Goal: Task Accomplishment & Management: Manage account settings

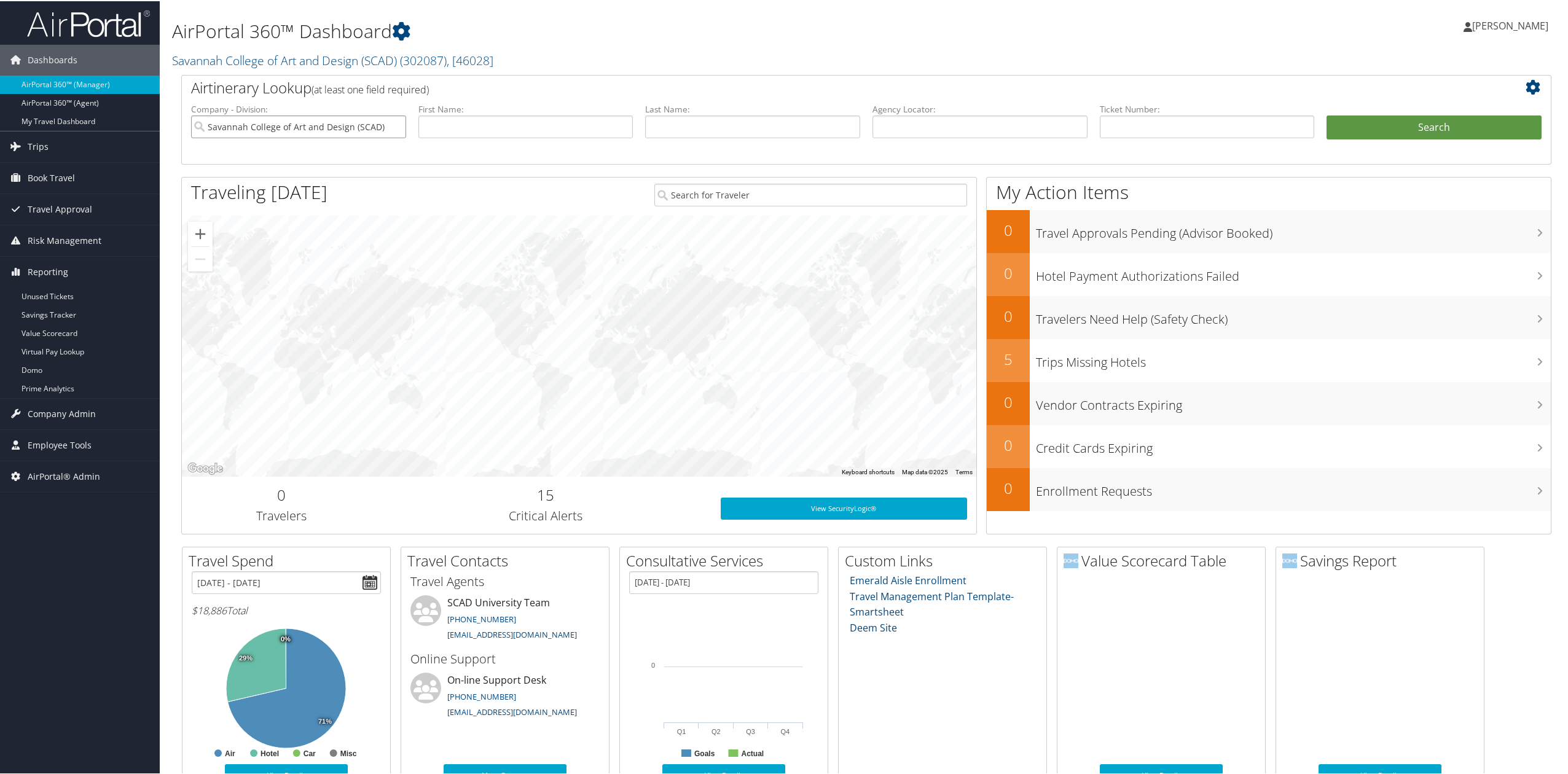
click at [396, 126] on input "Savannah College of Art and Design (SCAD)" at bounding box center [298, 125] width 215 height 23
click at [736, 136] on input "text" at bounding box center [752, 125] width 215 height 23
type input "vitoria"
click at [1350, 123] on button "Search" at bounding box center [1433, 126] width 215 height 24
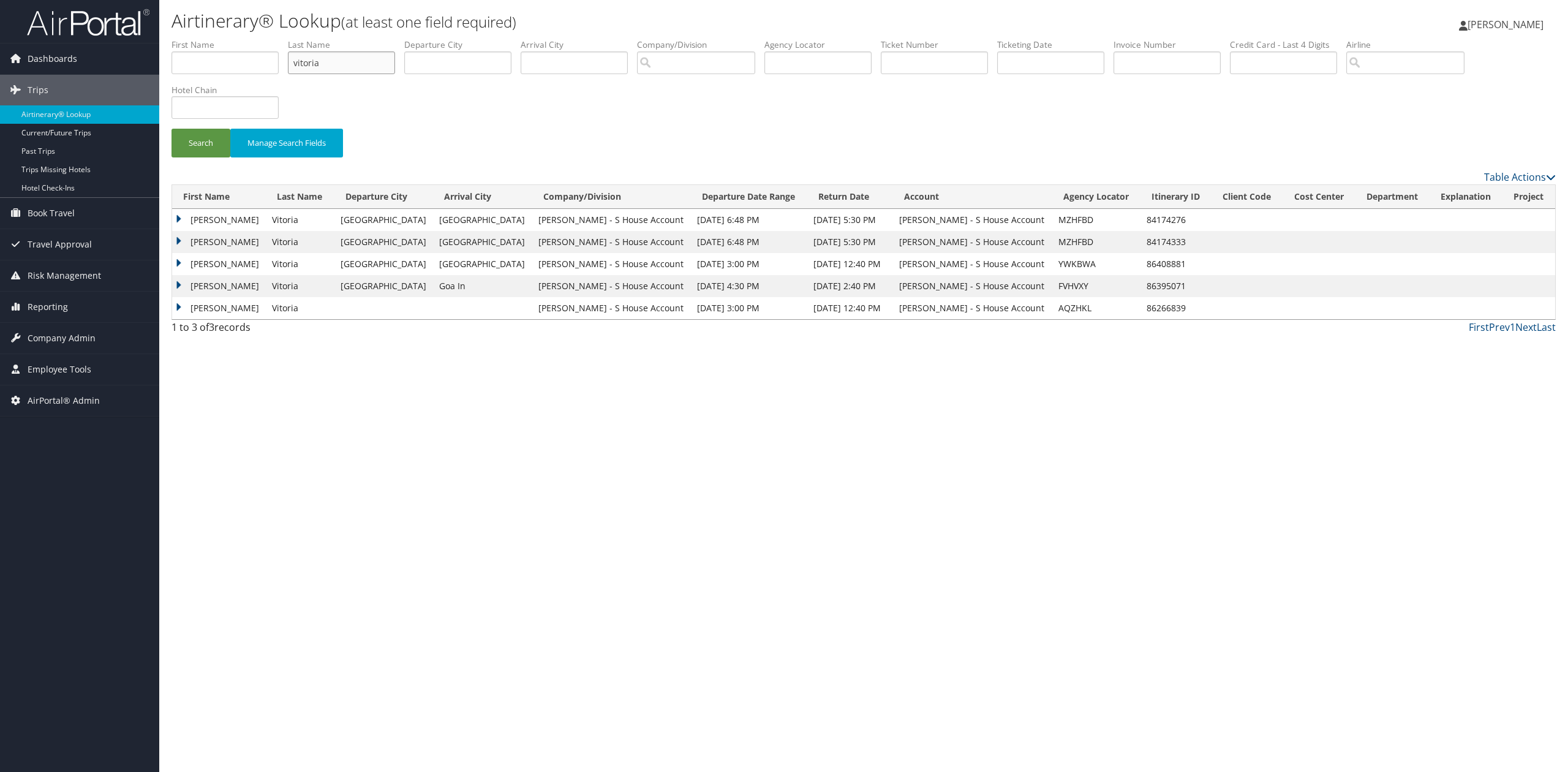
click at [303, 65] on input "vitoria" at bounding box center [342, 62] width 107 height 23
click at [206, 135] on button "Search" at bounding box center [201, 143] width 59 height 29
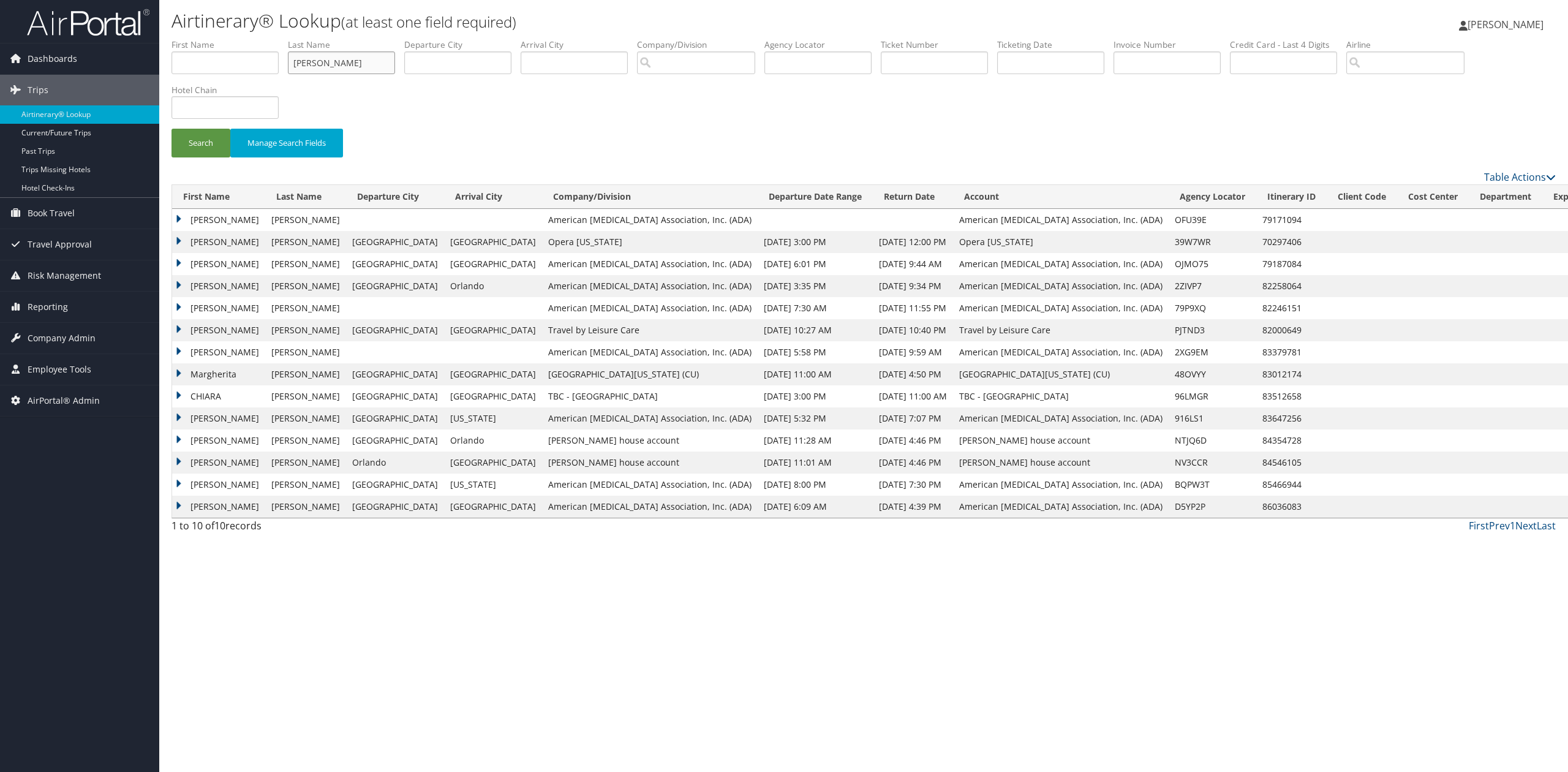
click at [317, 62] on input "bellini" at bounding box center [342, 62] width 107 height 23
type input "kindai"
click at [206, 135] on button "Search" at bounding box center [201, 143] width 59 height 29
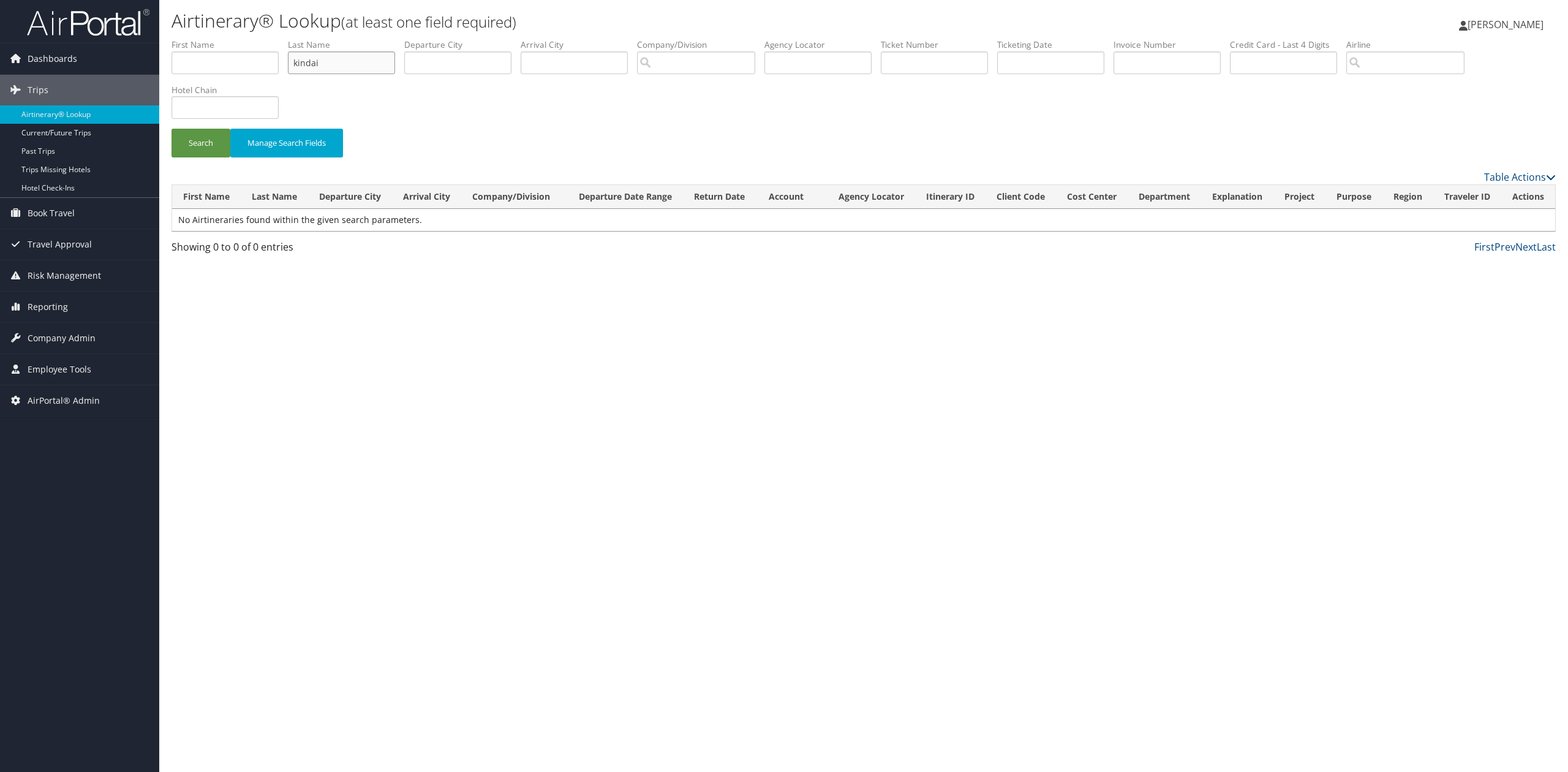
drag, startPoint x: 338, startPoint y: 65, endPoint x: 185, endPoint y: 48, distance: 153.9
click at [185, 39] on ul "First Name Last Name kindai Departure City Arrival City Company/Division Airpor…" at bounding box center [864, 39] width 1385 height 0
click at [491, 434] on div "Airtinerary® Lookup (at least one field required) Tiffany Soja Tiffany Soja My …" at bounding box center [864, 386] width 1409 height 772
click at [799, 409] on div "Airtinerary® Lookup (at least one field required) Tiffany Soja Tiffany Soja My …" at bounding box center [864, 386] width 1409 height 772
drag, startPoint x: 304, startPoint y: 64, endPoint x: 246, endPoint y: 56, distance: 58.5
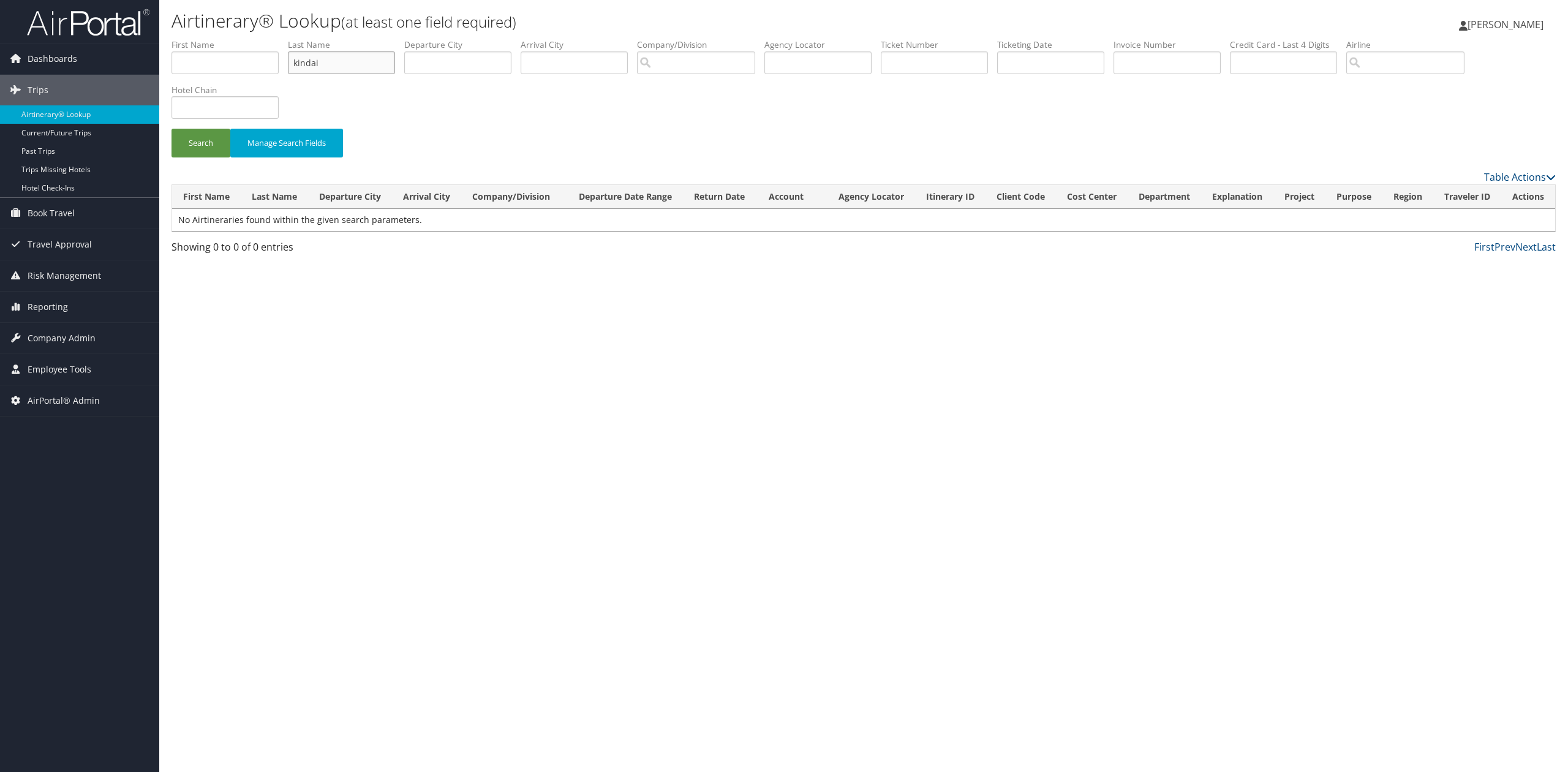
click at [246, 39] on ul "First Name Last Name kindai Departure City Arrival City Company/Division Airpor…" at bounding box center [864, 39] width 1385 height 0
drag, startPoint x: 337, startPoint y: 311, endPoint x: 321, endPoint y: 245, distance: 67.9
click at [337, 311] on div "Airtinerary® Lookup (at least one field required) Tiffany Soja Tiffany Soja My …" at bounding box center [864, 386] width 1409 height 772
click at [937, 66] on input "text" at bounding box center [935, 62] width 107 height 23
type input "7"
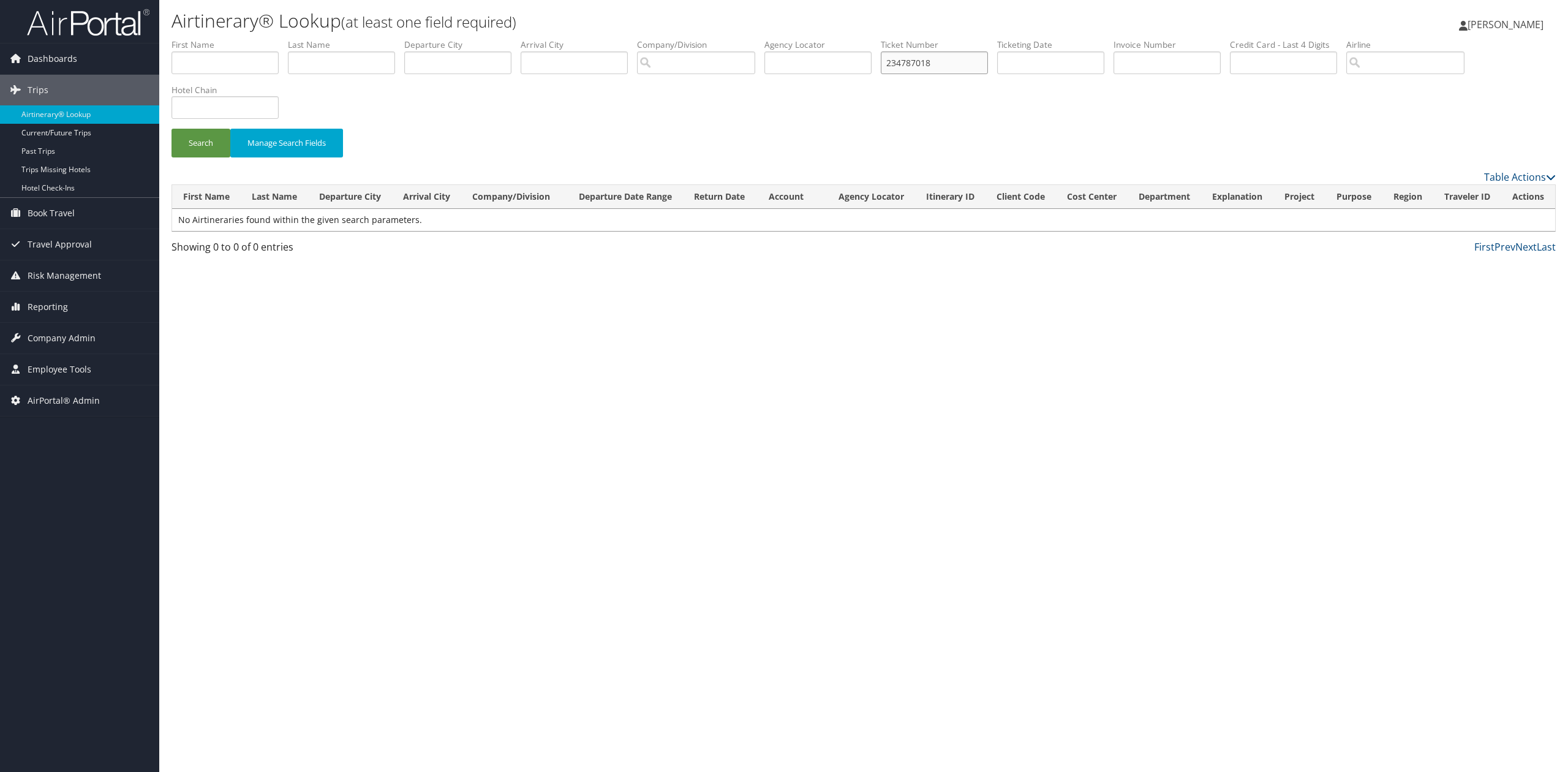
type input "234787018"
click at [171, 128] on button "Search" at bounding box center [201, 143] width 59 height 29
click at [56, 22] on img at bounding box center [88, 22] width 123 height 29
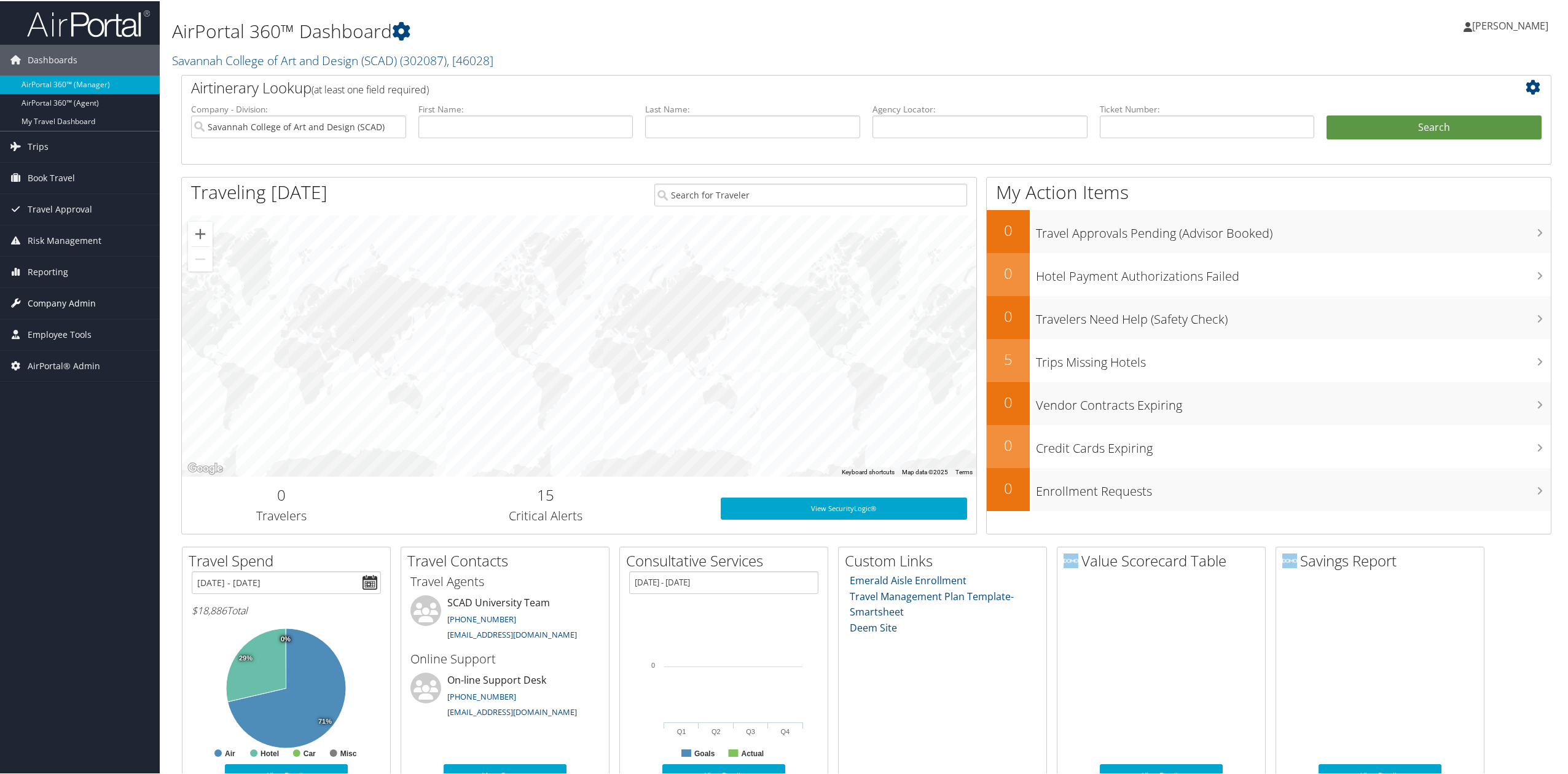
click at [98, 307] on link "Company Admin" at bounding box center [80, 302] width 160 height 30
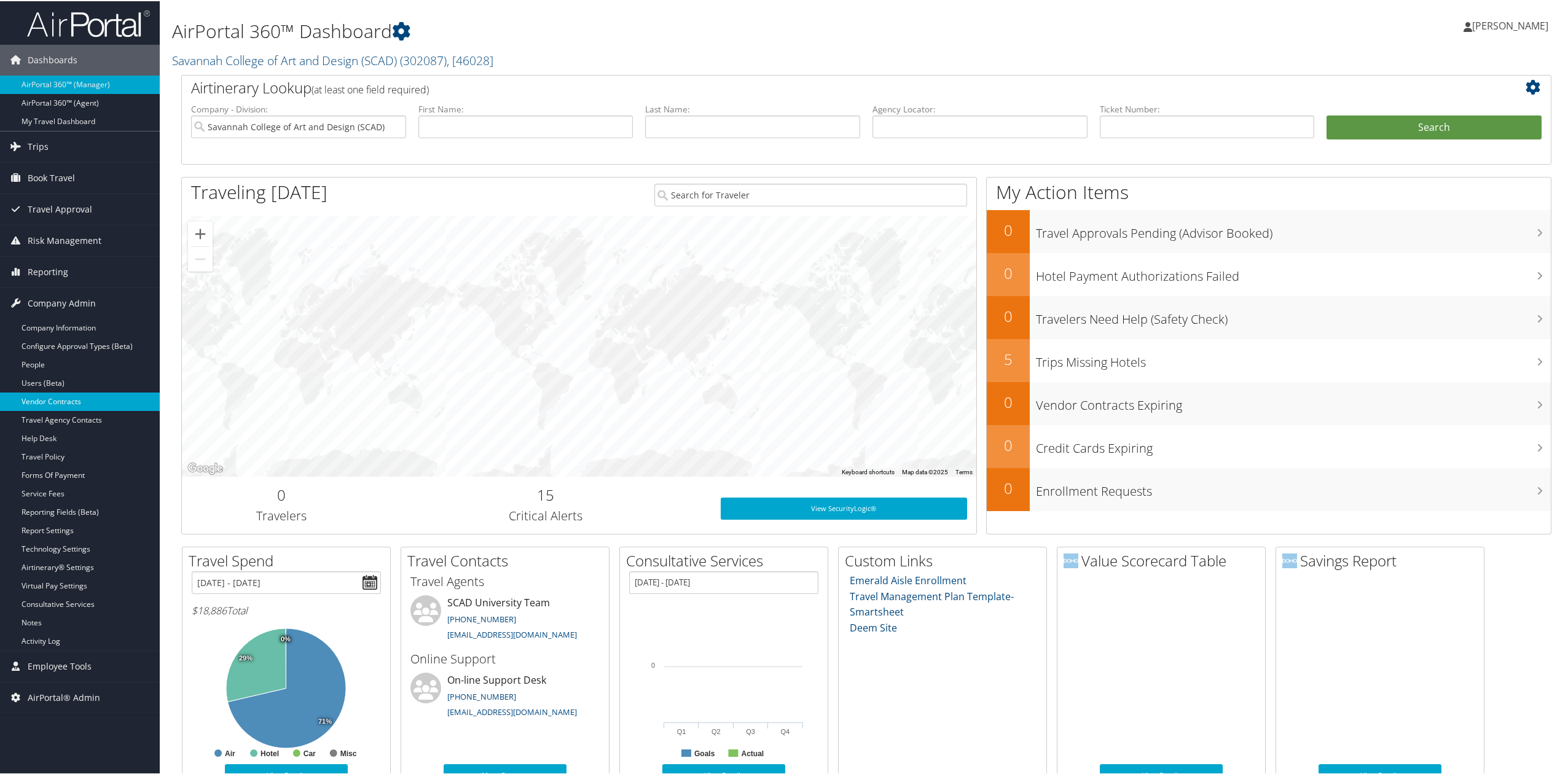
click at [74, 404] on link "Vendor Contracts" at bounding box center [80, 400] width 160 height 19
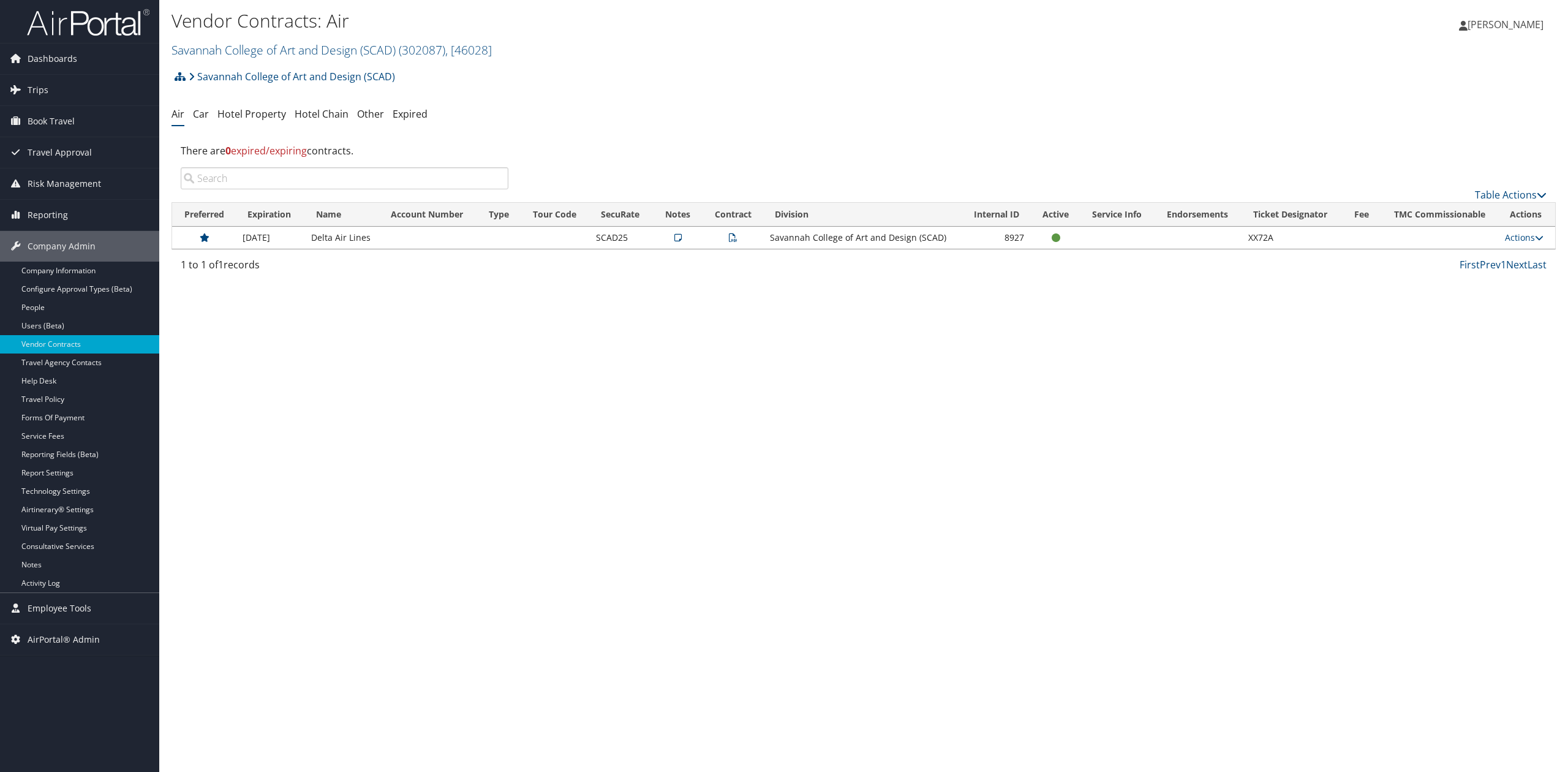
click at [680, 246] on td at bounding box center [678, 237] width 49 height 22
click at [674, 242] on td at bounding box center [678, 237] width 49 height 22
click at [685, 240] on td at bounding box center [678, 237] width 49 height 22
click at [677, 237] on icon at bounding box center [678, 237] width 8 height 8
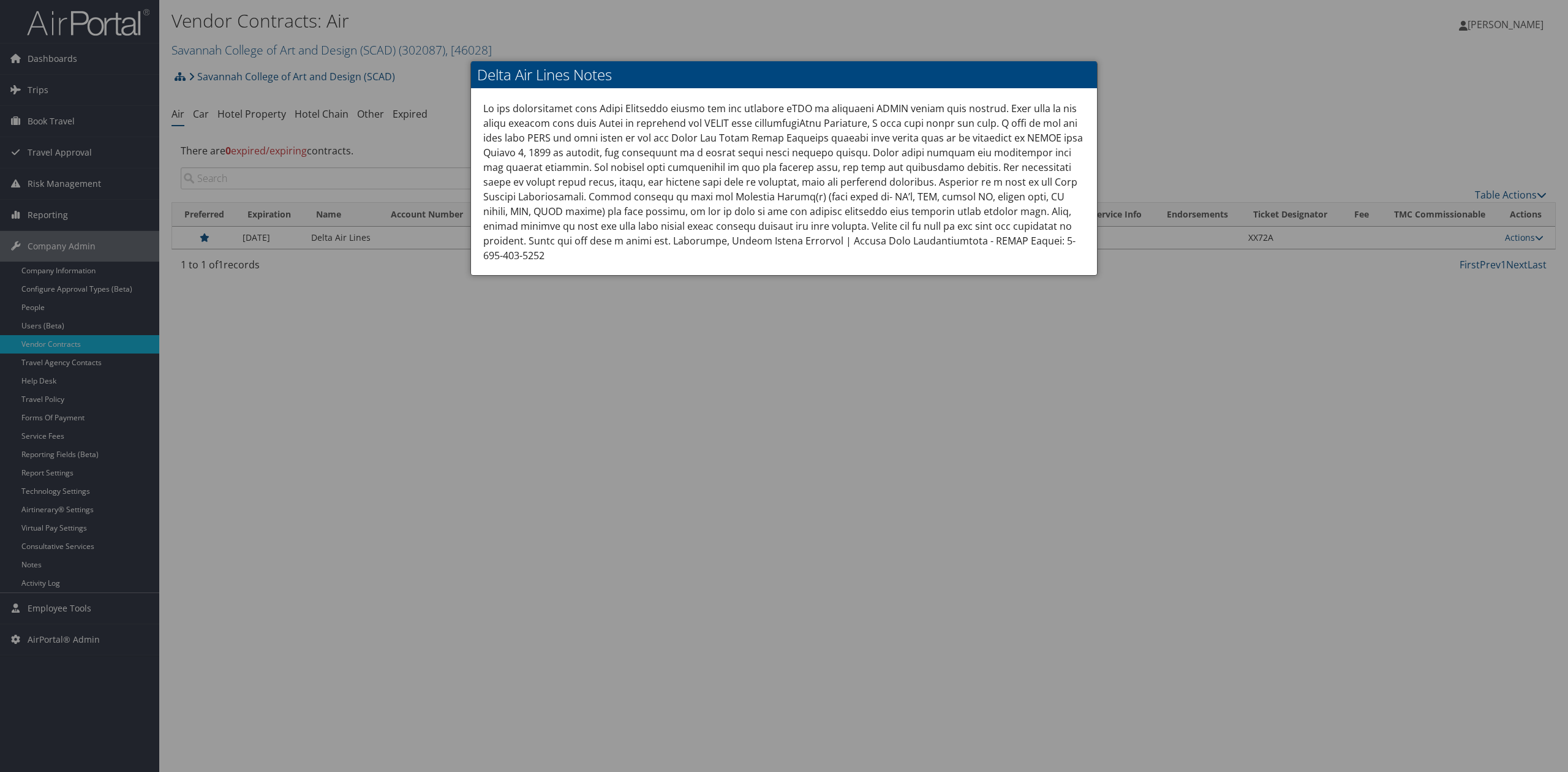
click at [659, 344] on div at bounding box center [784, 386] width 1568 height 772
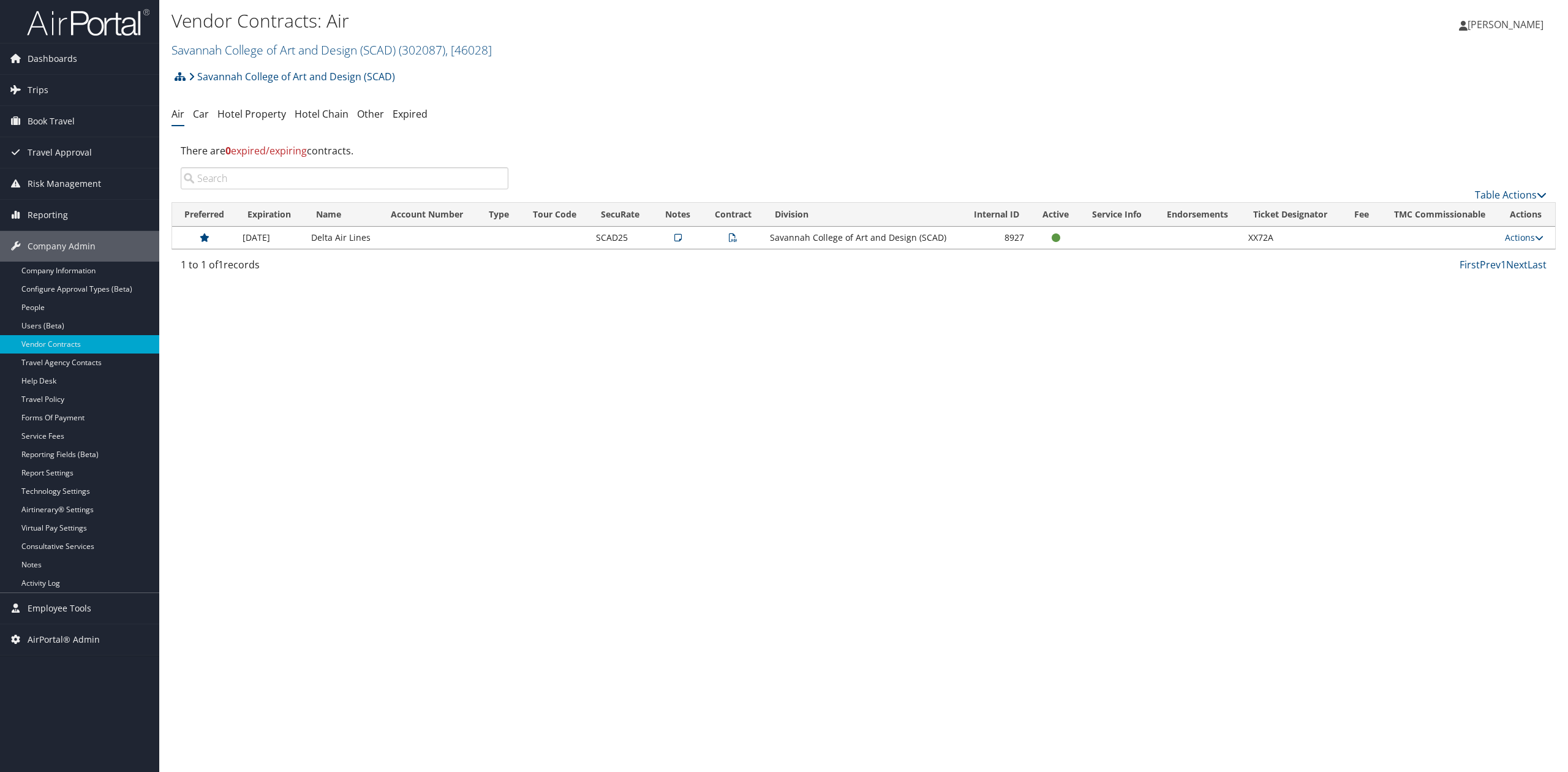
click at [736, 343] on div "Vendor Contracts: Air Savannah College of Art and Design (SCAD) ( 302087 ) , [ …" at bounding box center [864, 386] width 1409 height 772
